Goal: Task Accomplishment & Management: Complete application form

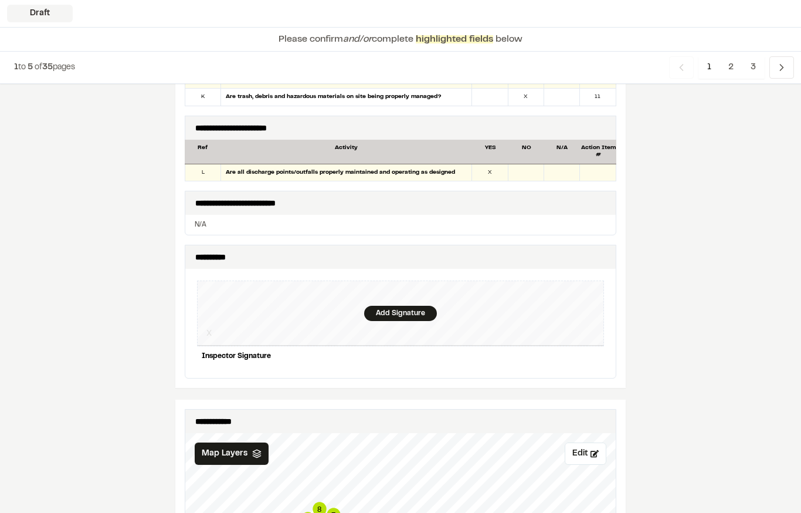
scroll to position [1051, 0]
click at [413, 280] on div "Add Signature" at bounding box center [400, 313] width 407 height 66
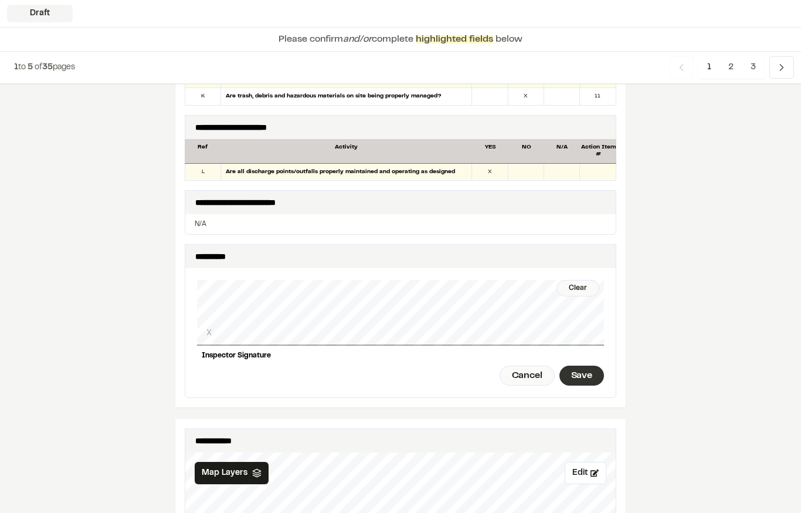
click at [582, 366] on div "Save" at bounding box center [582, 376] width 45 height 20
click at [519, 366] on div "Done" at bounding box center [517, 376] width 48 height 20
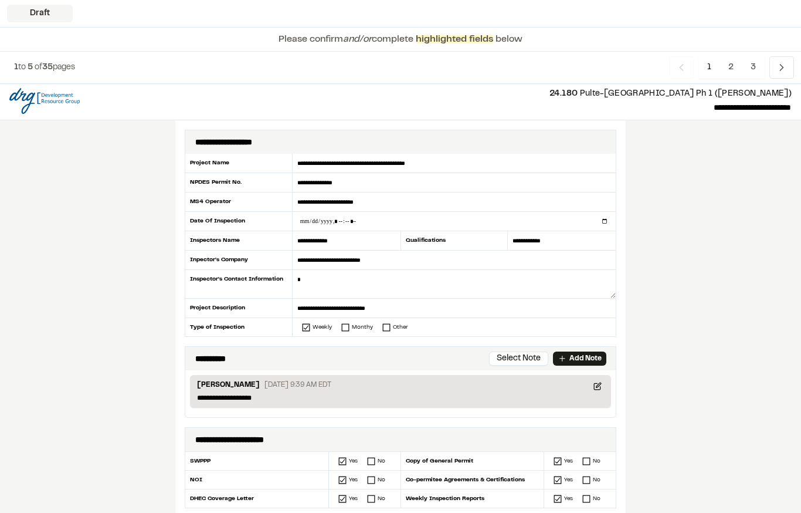
scroll to position [1, 0]
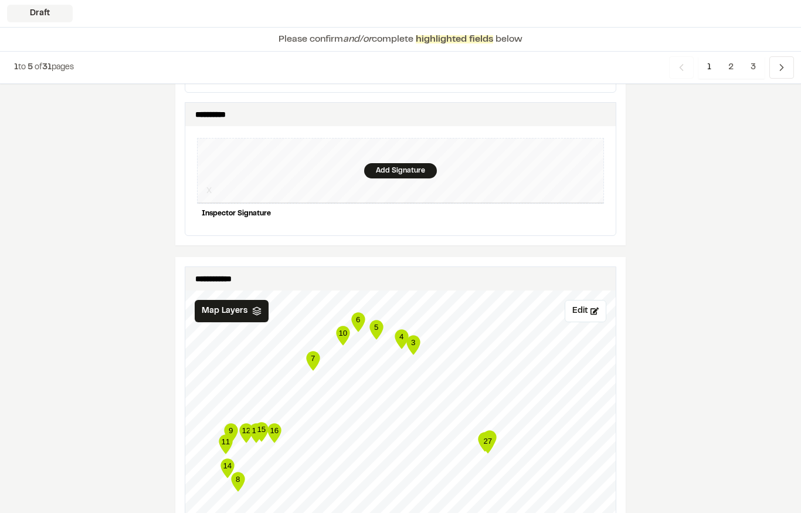
scroll to position [1179, 0]
click at [422, 163] on div "Add Signature" at bounding box center [400, 170] width 73 height 15
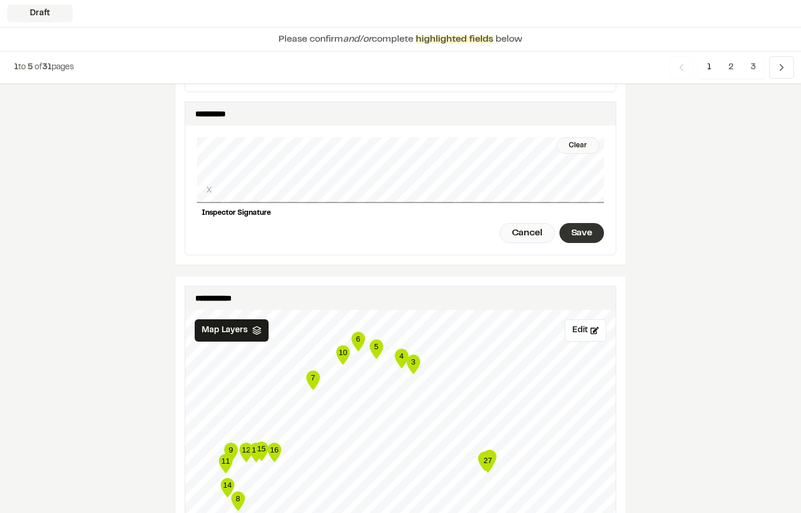
click at [590, 223] on div "Save" at bounding box center [582, 233] width 45 height 20
click at [518, 223] on div "Done" at bounding box center [517, 233] width 48 height 20
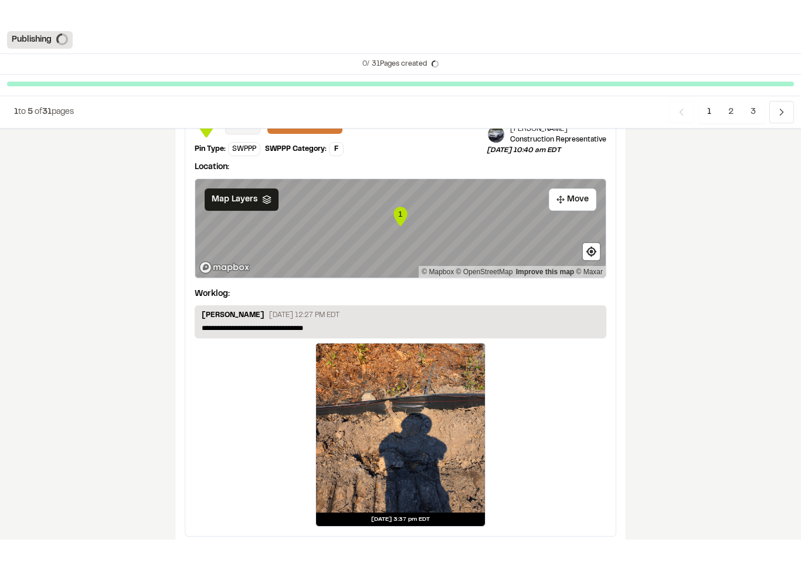
scroll to position [1906, 0]
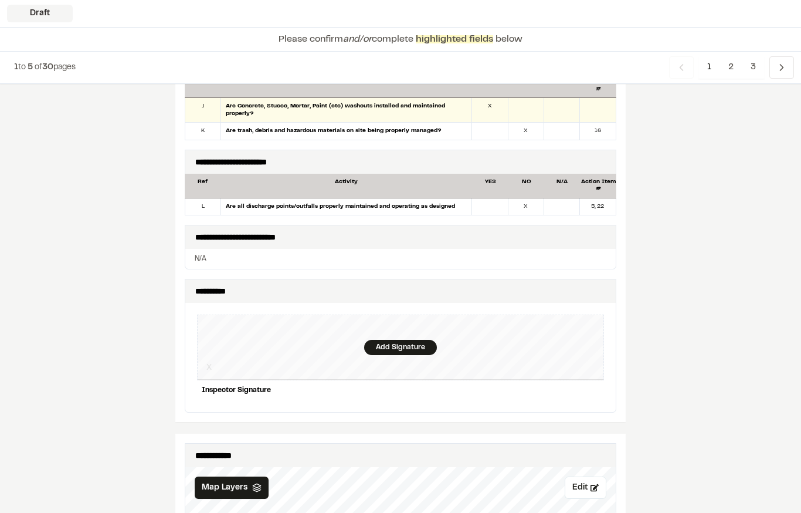
scroll to position [1056, 0]
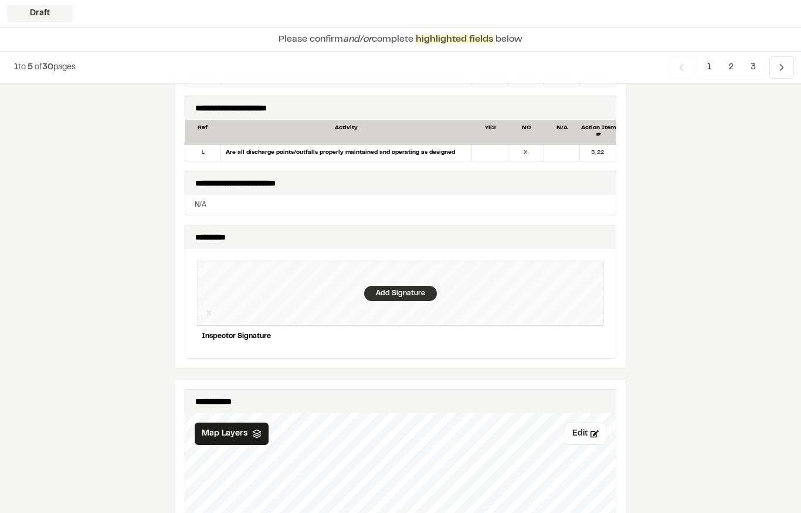
click at [401, 286] on div "Add Signature" at bounding box center [400, 293] width 73 height 15
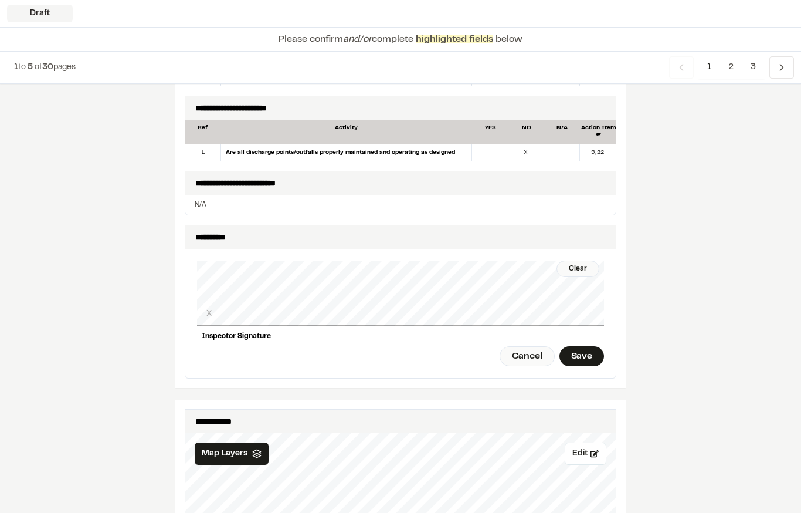
click at [580, 347] on div "Save" at bounding box center [582, 356] width 45 height 20
click at [521, 346] on div "Done" at bounding box center [517, 356] width 48 height 20
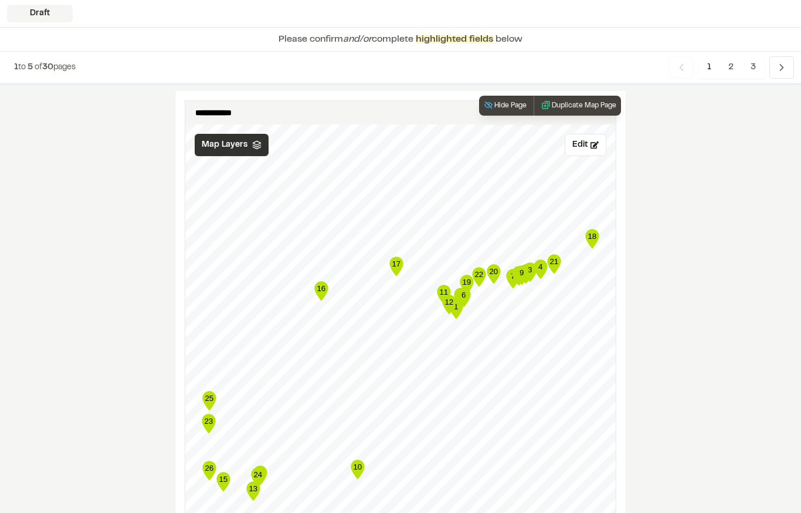
scroll to position [1355, 0]
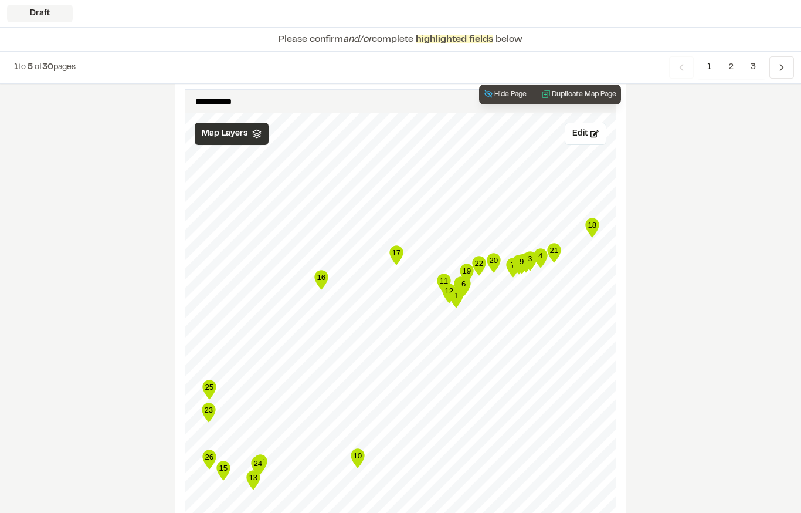
click at [252, 130] on icon at bounding box center [256, 134] width 9 height 9
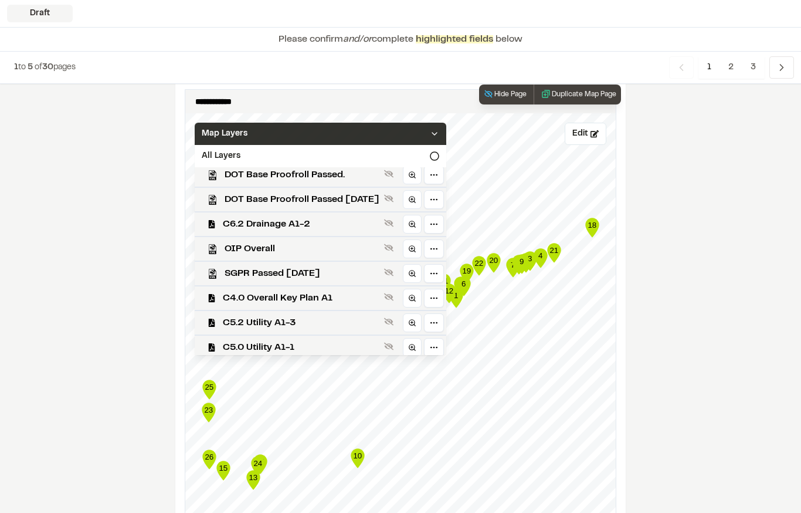
scroll to position [254, 0]
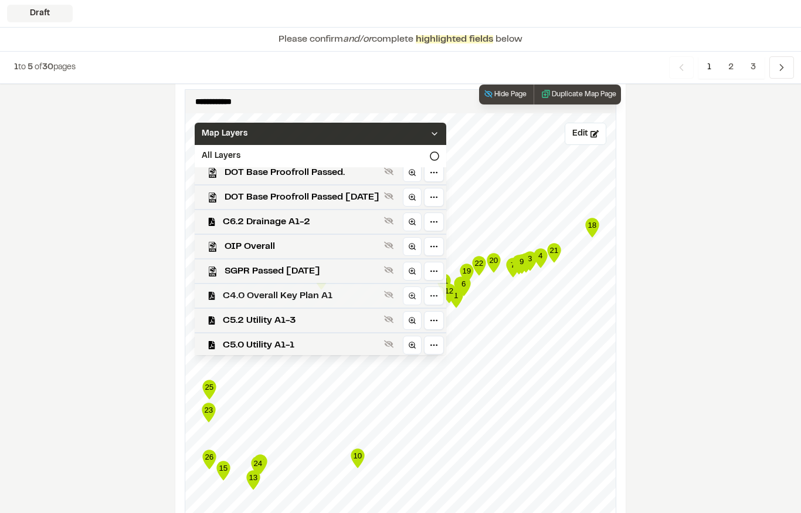
click at [311, 289] on span "C4.0 Overall Key Plan A1" at bounding box center [301, 296] width 157 height 14
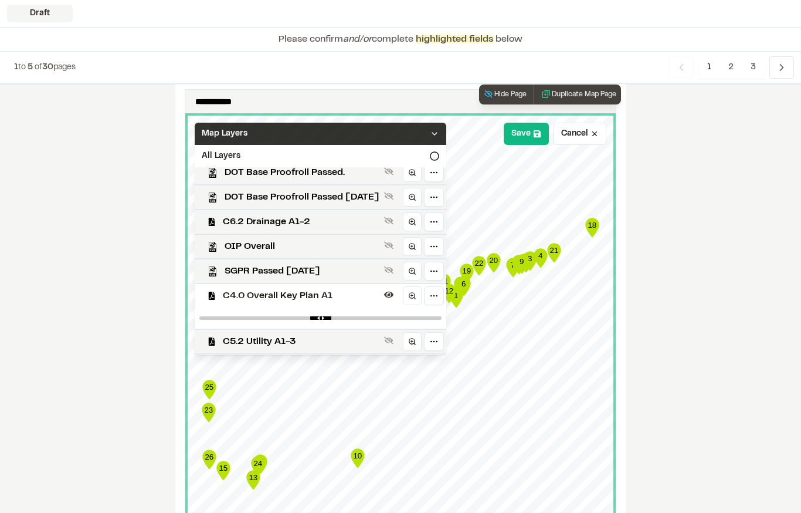
click at [363, 128] on div "Map Layers" at bounding box center [321, 134] width 252 height 22
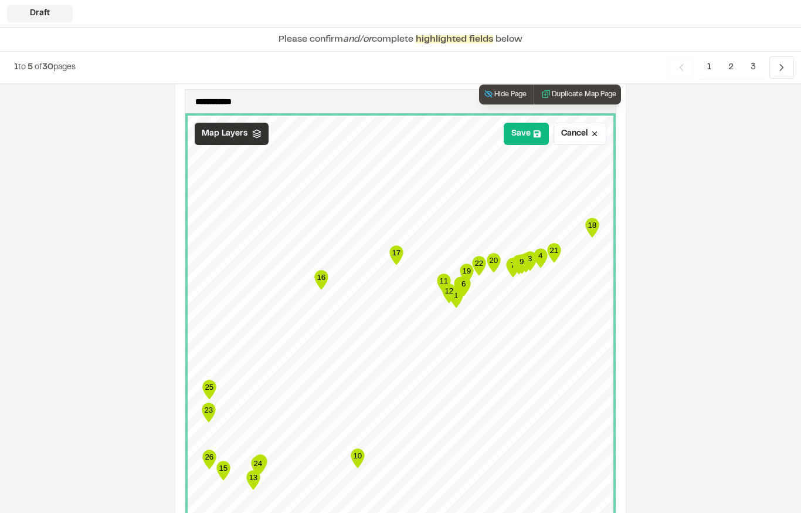
scroll to position [0, 0]
click at [528, 127] on button "Save" at bounding box center [526, 134] width 45 height 22
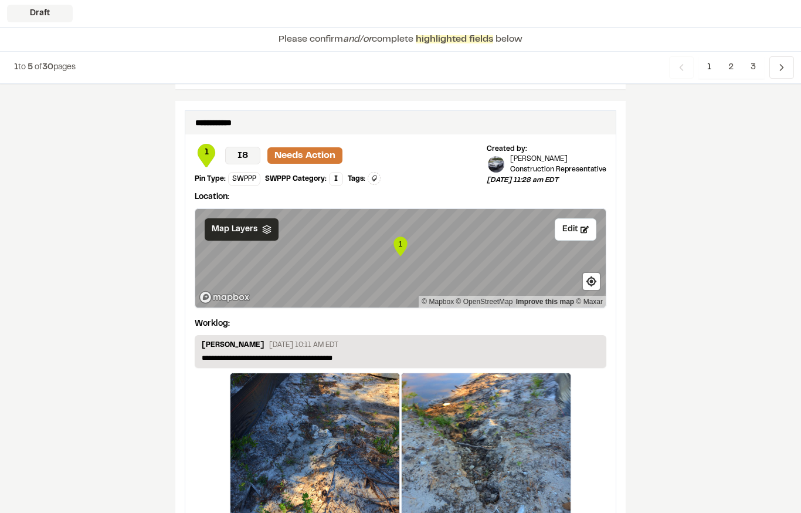
scroll to position [1894, 0]
click at [264, 225] on polygon at bounding box center [267, 227] width 8 height 4
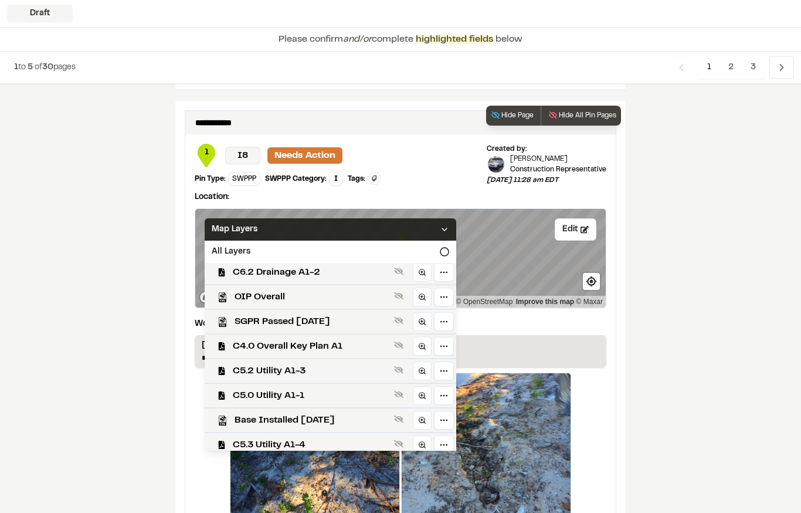
scroll to position [298, 0]
click at [336, 341] on span "C4.0 Overall Key Plan A1" at bounding box center [311, 347] width 157 height 14
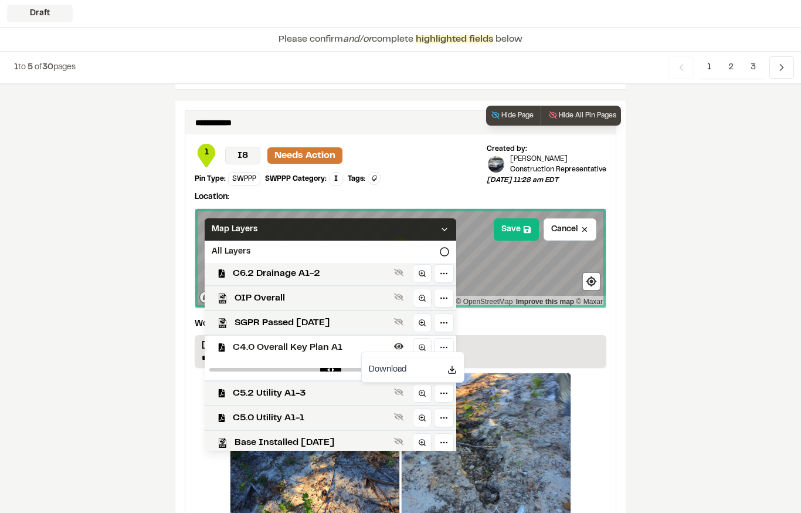
click at [523, 219] on button "Save" at bounding box center [516, 229] width 45 height 22
click at [523, 225] on icon at bounding box center [527, 229] width 8 height 8
click at [449, 225] on icon at bounding box center [444, 229] width 9 height 9
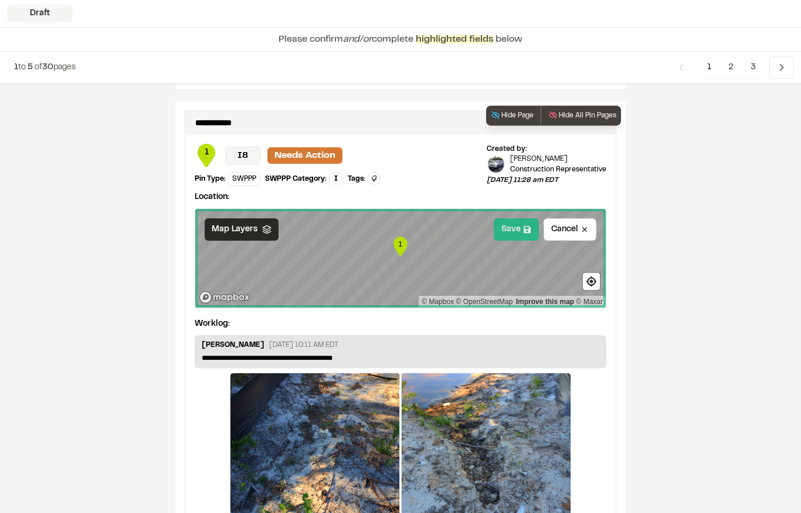
click at [523, 225] on icon at bounding box center [527, 229] width 8 height 8
click at [516, 218] on button "Save" at bounding box center [516, 229] width 45 height 22
click at [519, 222] on button "Save" at bounding box center [516, 229] width 45 height 22
click at [519, 220] on button "Save" at bounding box center [516, 229] width 45 height 22
click at [522, 221] on button "Save" at bounding box center [516, 229] width 45 height 22
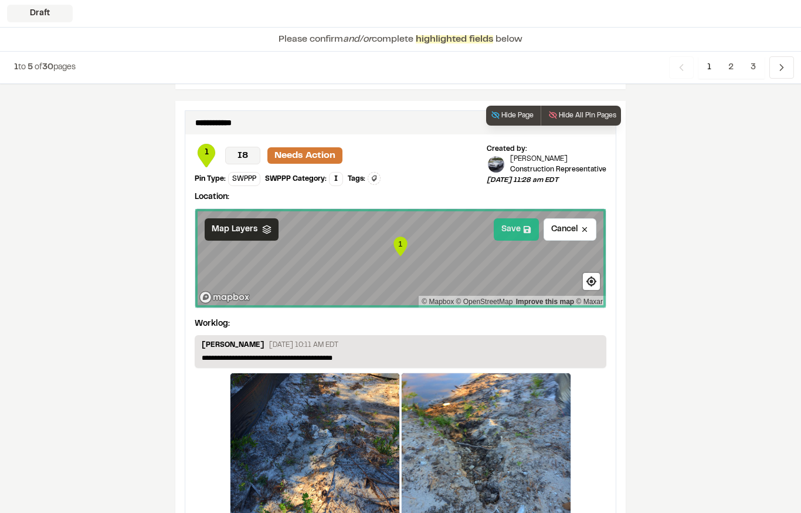
click at [518, 223] on button "Save" at bounding box center [516, 229] width 45 height 22
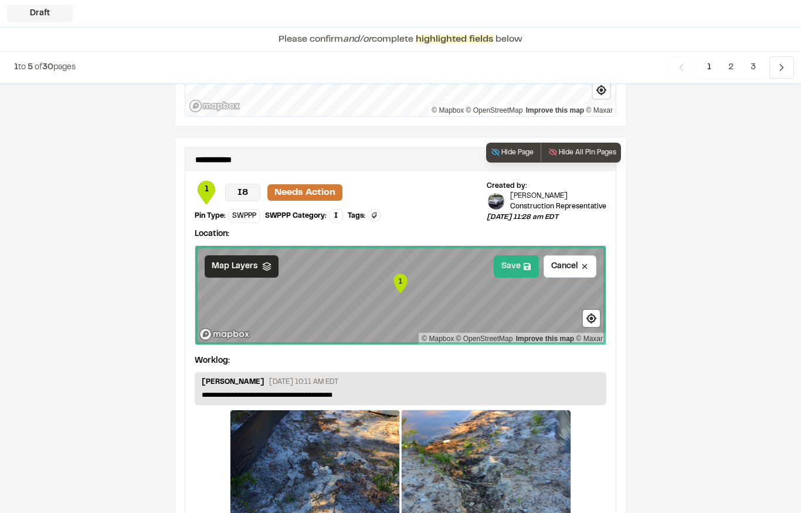
scroll to position [1961, 0]
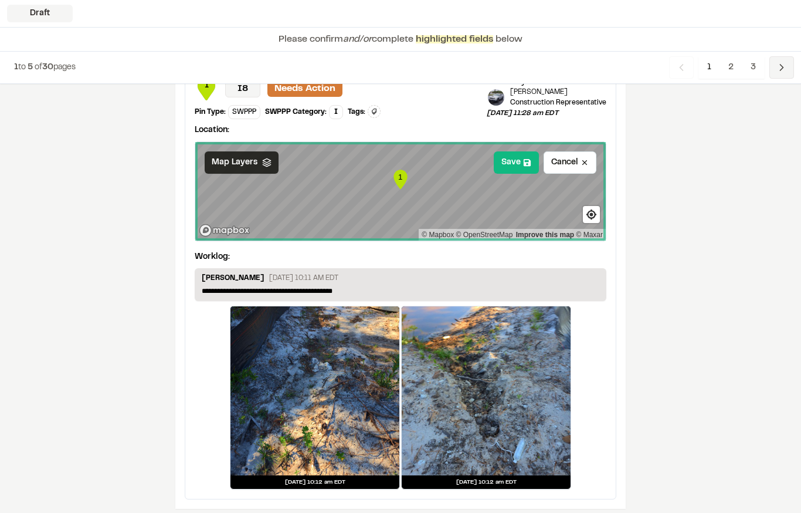
click at [786, 72] on icon "Navigation" at bounding box center [782, 68] width 12 height 12
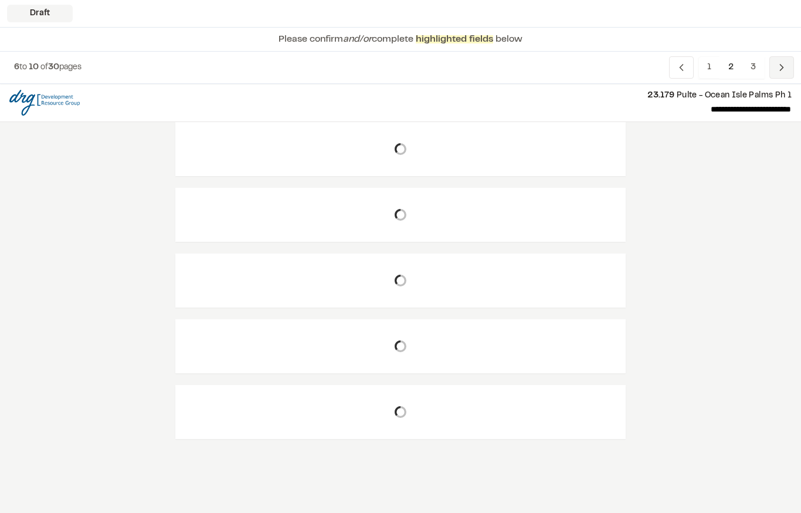
scroll to position [0, 0]
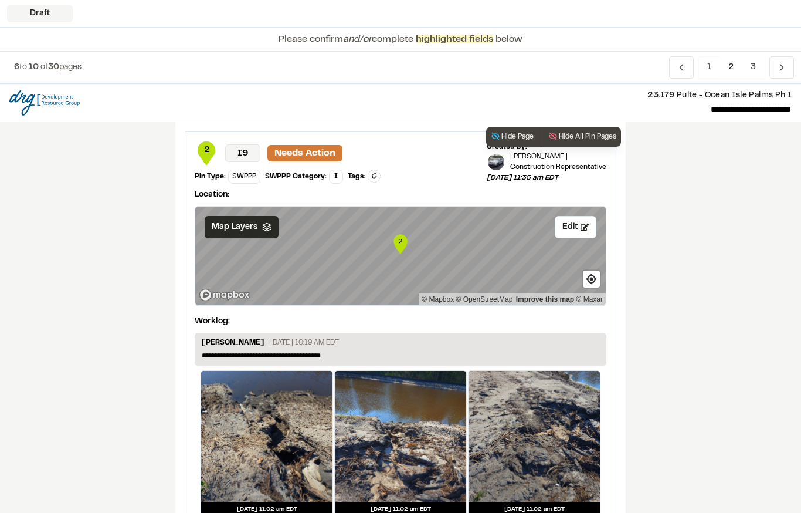
click at [262, 226] on icon at bounding box center [266, 226] width 9 height 9
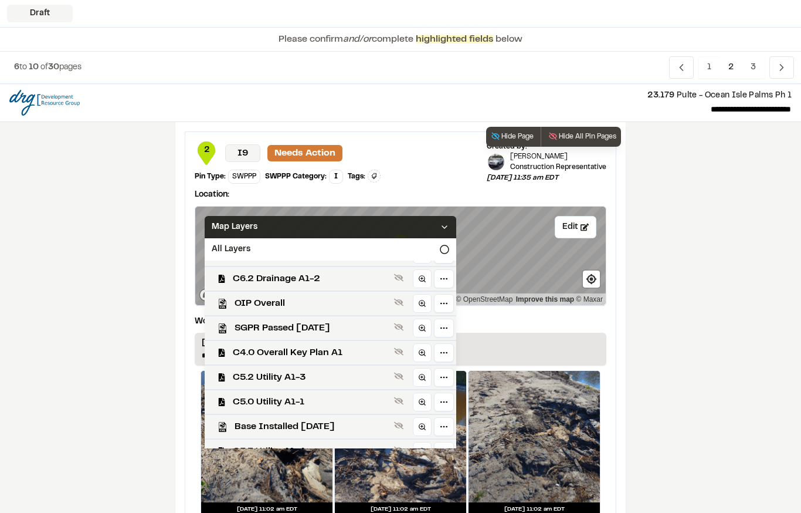
scroll to position [309, 0]
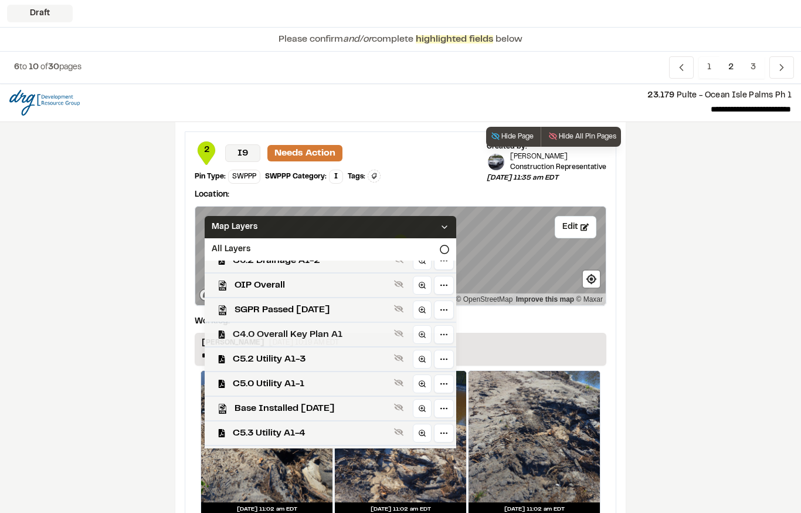
click at [319, 333] on span "C4.0 Overall Key Plan A1" at bounding box center [311, 334] width 157 height 14
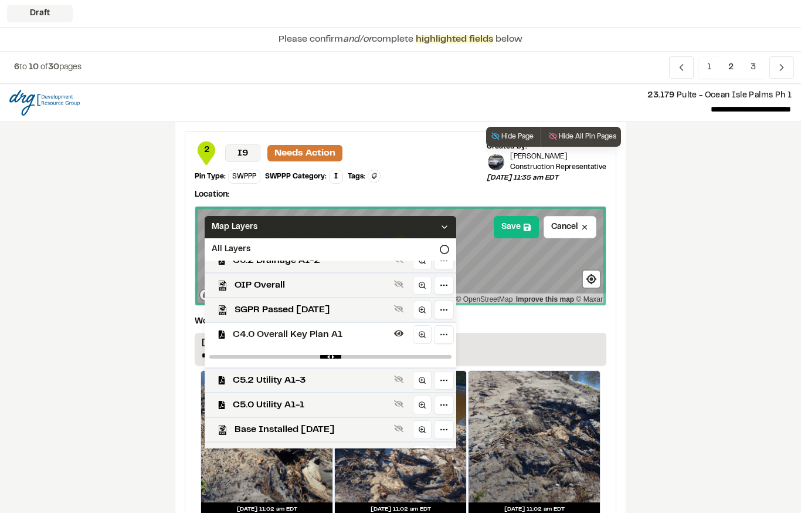
click at [379, 226] on div "Map Layers" at bounding box center [331, 227] width 252 height 22
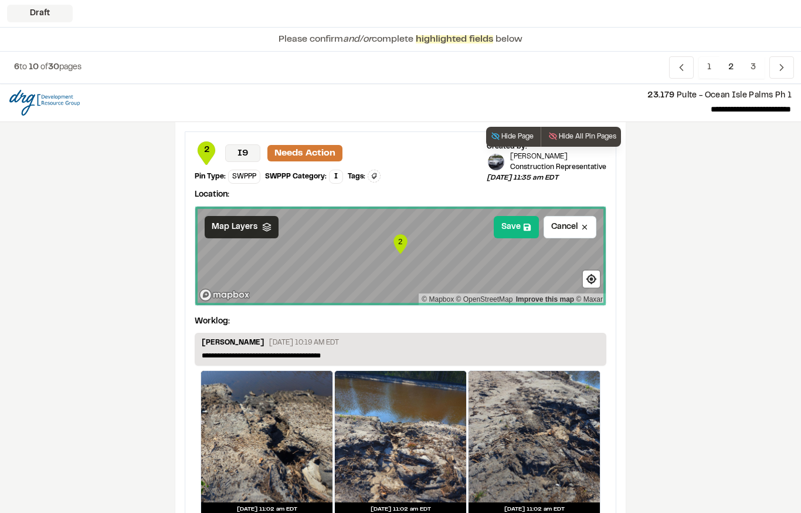
scroll to position [0, 0]
click at [525, 216] on button "Save" at bounding box center [516, 227] width 45 height 22
click at [525, 230] on icon at bounding box center [527, 227] width 7 height 7
click at [526, 225] on icon at bounding box center [527, 227] width 8 height 8
click at [530, 223] on icon at bounding box center [527, 227] width 8 height 8
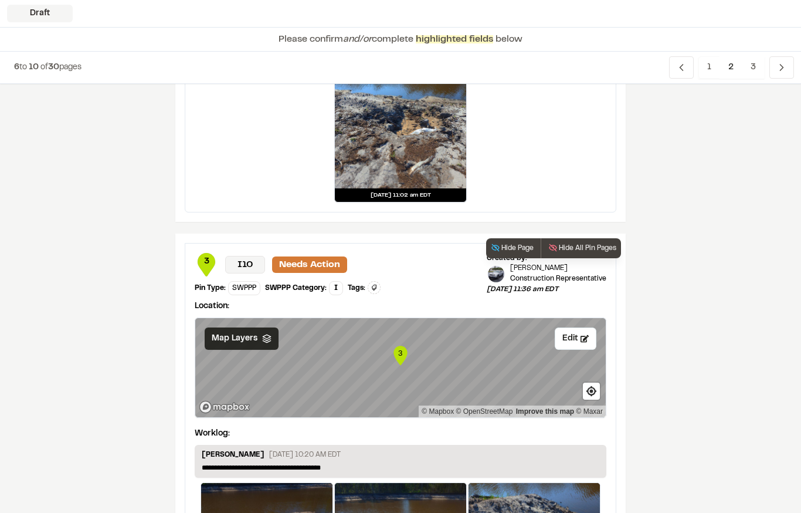
scroll to position [461, 0]
click at [267, 334] on icon at bounding box center [266, 338] width 9 height 9
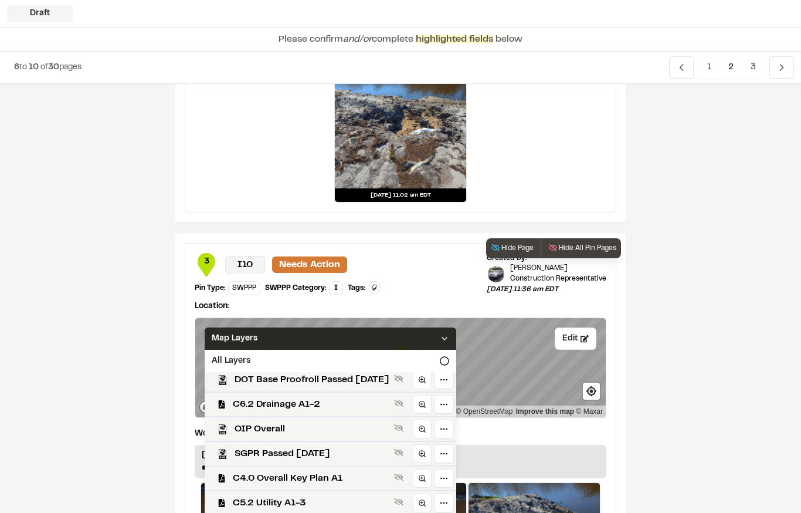
scroll to position [280, 0]
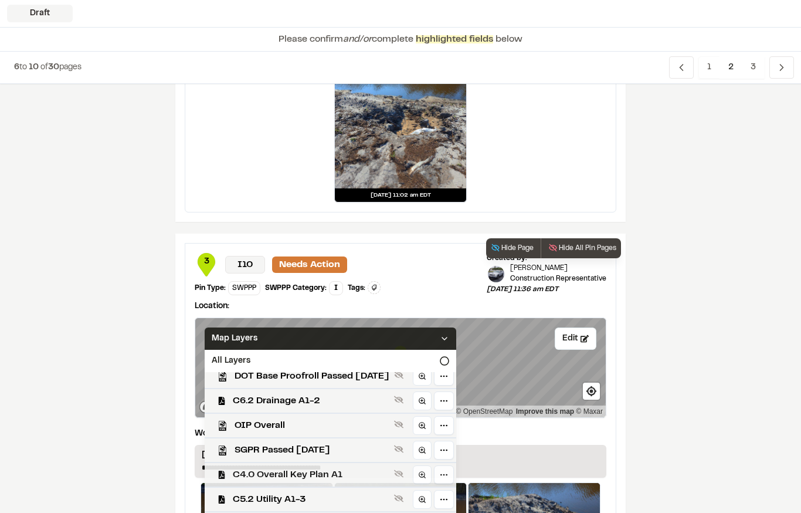
click at [300, 468] on span "C4.0 Overall Key Plan A1" at bounding box center [311, 475] width 157 height 14
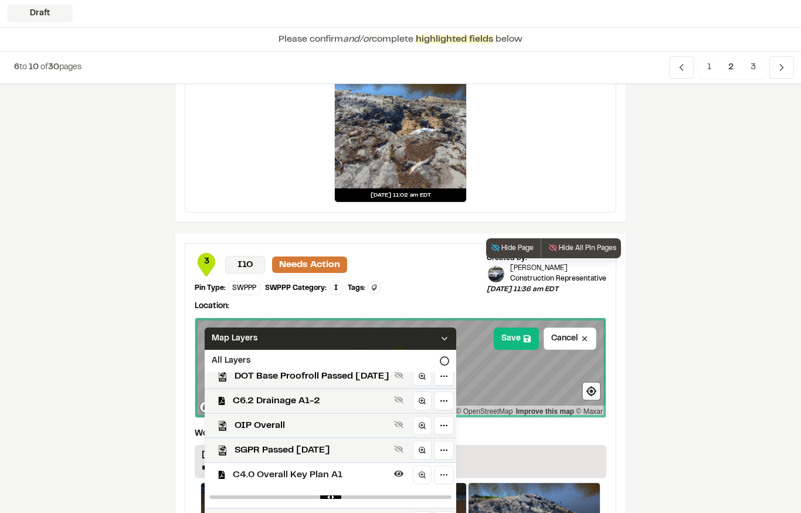
click at [340, 340] on div "Map Layers" at bounding box center [331, 338] width 252 height 22
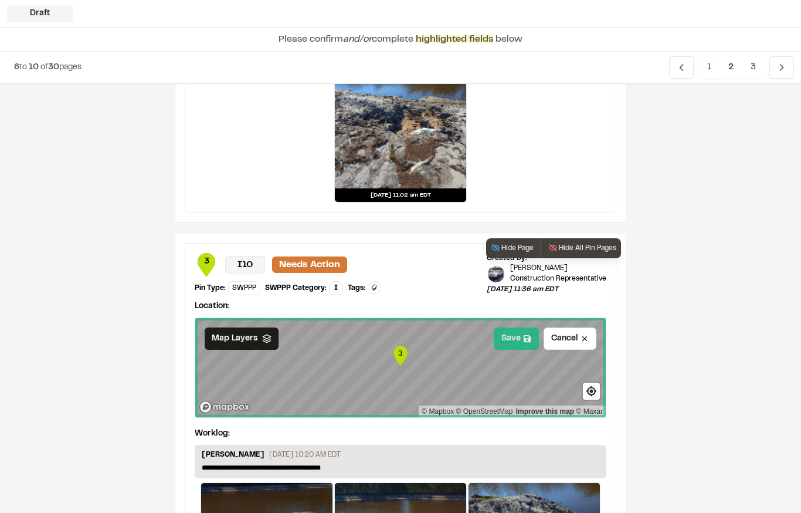
click at [526, 337] on icon at bounding box center [527, 338] width 8 height 8
click at [532, 340] on icon at bounding box center [527, 338] width 8 height 8
click at [536, 338] on button "Save" at bounding box center [516, 338] width 45 height 22
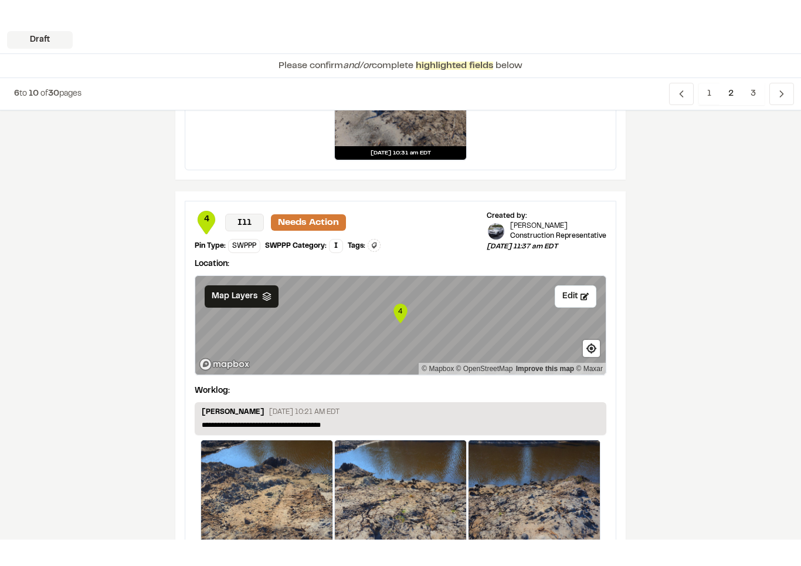
scroll to position [1102, 0]
